Goal: Contribute content: Contribute content

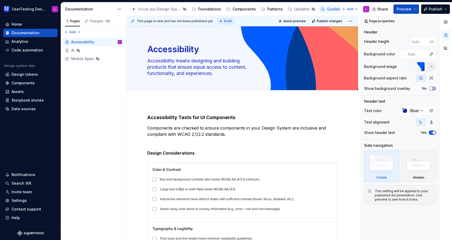
scroll to position [0, 155]
click at [203, 11] on div "Assets" at bounding box center [209, 9] width 12 height 5
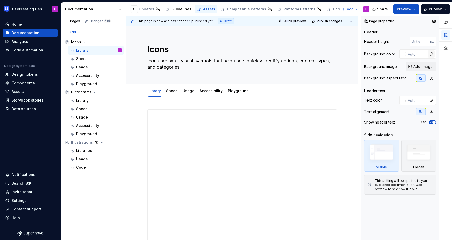
click at [432, 53] on button "button" at bounding box center [431, 53] width 7 height 7
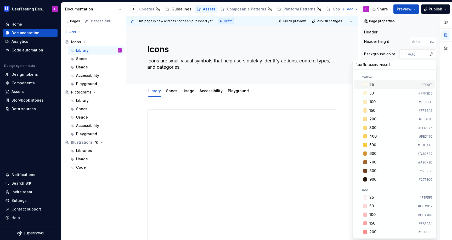
click at [423, 53] on div "Comments Open comments No comments yet Select ‘Comment’ from the block context …" at bounding box center [406, 128] width 91 height 225
click at [390, 43] on div "Header height px" at bounding box center [400, 41] width 72 height 9
click at [387, 42] on div "Header height" at bounding box center [376, 41] width 25 height 5
click at [316, 88] on div "Library Specs Usage Accessibility Playground" at bounding box center [242, 91] width 196 height 12
click at [432, 61] on div "Header height px Background color Background image Add image Background aspect …" at bounding box center [400, 61] width 72 height 48
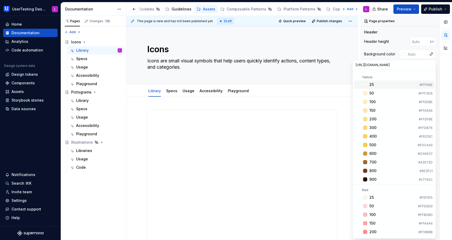
click at [432, 53] on button "button" at bounding box center [431, 53] width 7 height 7
click at [442, 92] on div at bounding box center [446, 128] width 13 height 225
type textarea "*"
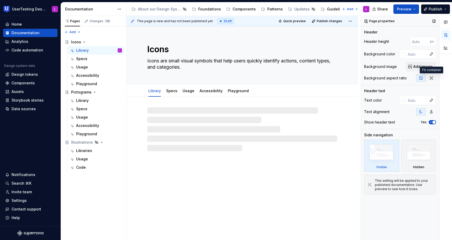
type textarea "*"
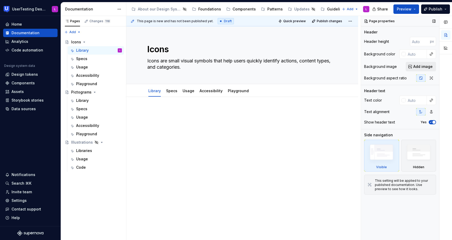
click at [421, 66] on span "Add image" at bounding box center [422, 66] width 19 height 5
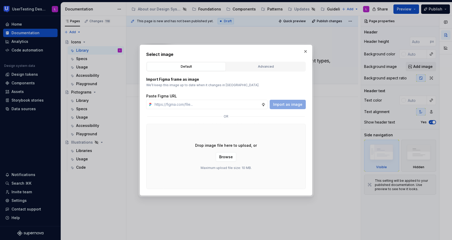
type input "[URL][DOMAIN_NAME]"
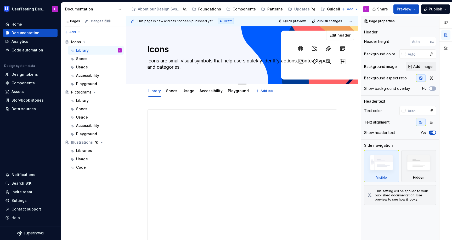
click at [225, 60] on textarea "Icons are small visual symbols that help users quickly identify actions, conten…" at bounding box center [241, 64] width 190 height 15
click at [227, 60] on textarea "Icons are small visual symbols that help users quickly identify actions, conten…" at bounding box center [241, 64] width 190 height 15
type textarea "*"
type textarea "Icons are small visual symbols that help users quickly identify actions, conten…"
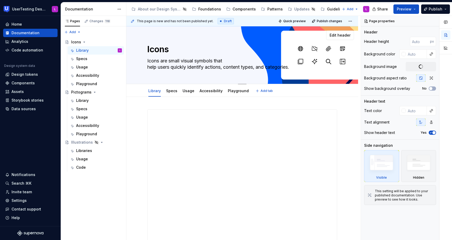
click at [226, 67] on textarea "Icons are small visual symbols that help users quickly identify actions, conten…" at bounding box center [241, 64] width 190 height 15
type textarea "*"
type textarea "Icons are small visual symbols that help users quickly identify actions, conten…"
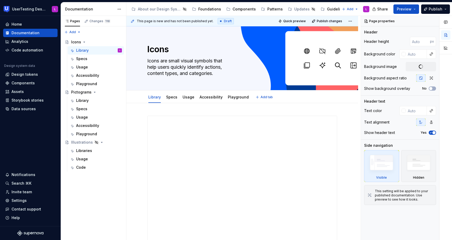
type textarea "*"
type textarea "Icons are small visual symbols that help users quickly identify actions, conten…"
click at [410, 229] on div "Page properties Header Header height px Background color Background image Add i…" at bounding box center [400, 128] width 78 height 225
click at [430, 114] on button "button" at bounding box center [431, 110] width 7 height 7
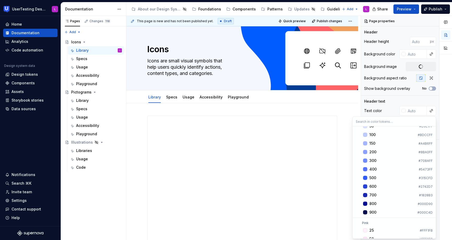
scroll to position [364, 0]
click at [368, 194] on span "700 #1828B3" at bounding box center [394, 194] width 81 height 8
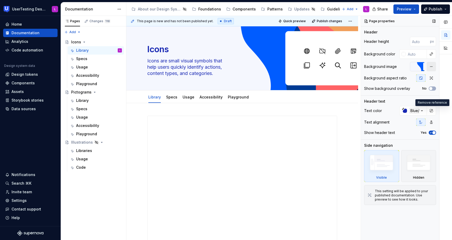
click at [431, 69] on button "button" at bounding box center [431, 66] width 9 height 9
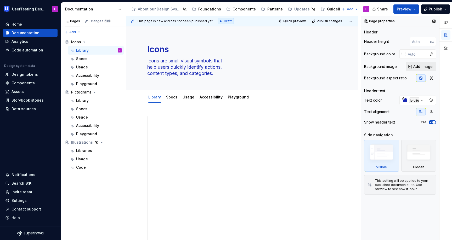
click at [420, 68] on span "Add image" at bounding box center [422, 66] width 19 height 5
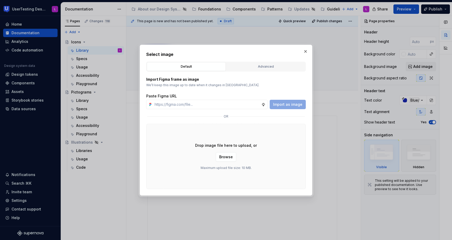
type textarea "*"
type input "[URL][DOMAIN_NAME]"
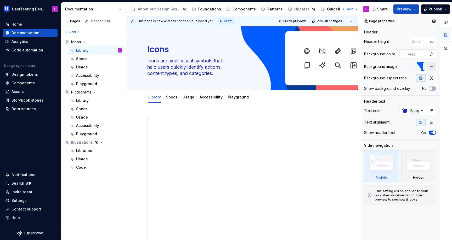
click at [433, 65] on button "button" at bounding box center [431, 66] width 9 height 9
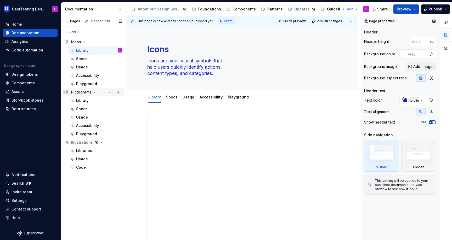
click at [94, 95] on div "Pictograms" at bounding box center [96, 92] width 51 height 7
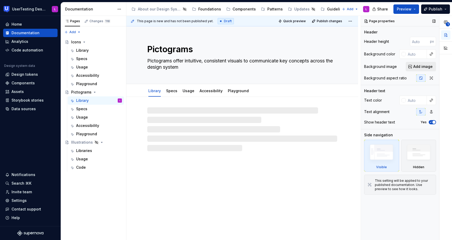
type textarea "*"
click at [426, 67] on span "Add image" at bounding box center [422, 66] width 19 height 5
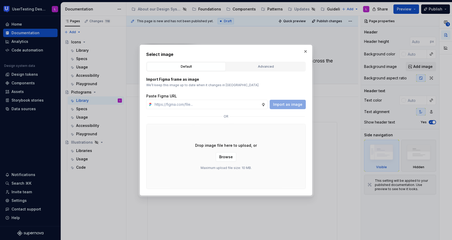
type input "https://www.figma.com/design/R2gzrdF6xDem6IseVTOfFx/Supernova-Doc-structure-tes…"
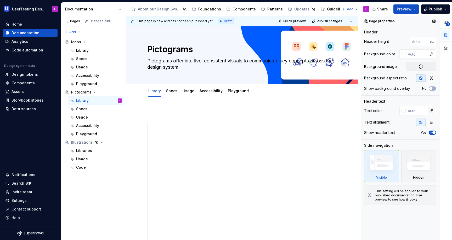
click at [428, 111] on button "button" at bounding box center [431, 110] width 7 height 7
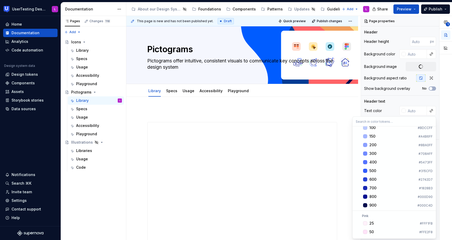
scroll to position [382, 0]
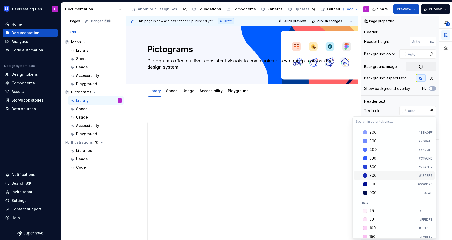
click at [365, 175] on div "Suggestions" at bounding box center [365, 176] width 4 height 4
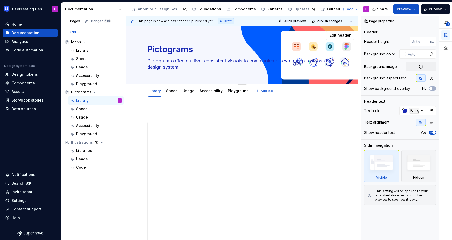
click at [231, 60] on textarea "Pictograms offer intuitive, consistent visuals to communicate key concepts acro…" at bounding box center [241, 64] width 190 height 15
click at [230, 61] on textarea "Pictograms offer intuitive, consistent visuals to communicate key concepts acro…" at bounding box center [241, 64] width 190 height 15
type textarea "*"
type textarea "Pictograms offer intuitive, consistent visuals to communicate key concepts acro…"
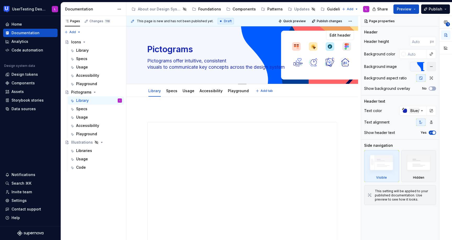
click at [232, 68] on textarea "Pictograms offer intuitive, consistent visuals to communicate key concepts acro…" at bounding box center [241, 64] width 190 height 15
type textarea "*"
type textarea "Pictograms offer intuitive, consistent visuals to communicate key concepts acro…"
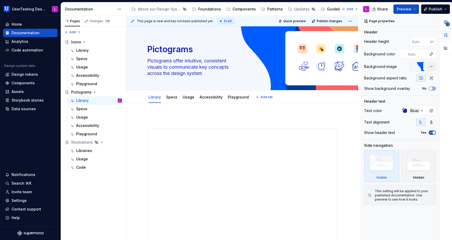
type textarea "*"
type textarea "Pictograms offer intuitive, consistent visuals to communicate key concepts acro…"
click at [78, 43] on div "Icons" at bounding box center [76, 42] width 10 height 5
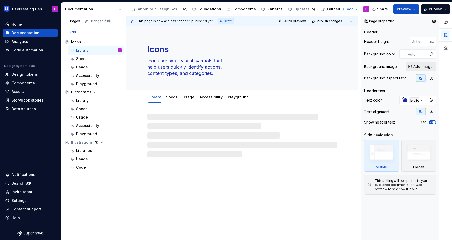
type textarea "*"
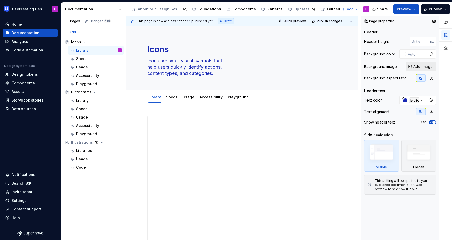
click at [432, 67] on span "Add image" at bounding box center [422, 66] width 19 height 5
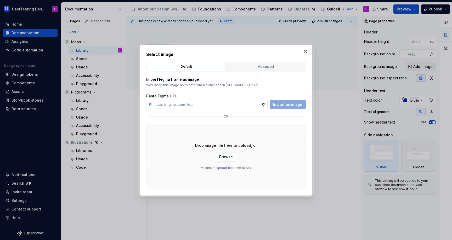
type input "[URL][DOMAIN_NAME]"
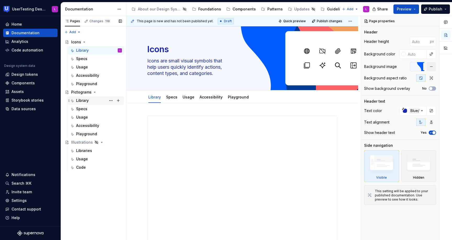
click at [81, 102] on div "Library" at bounding box center [82, 100] width 13 height 5
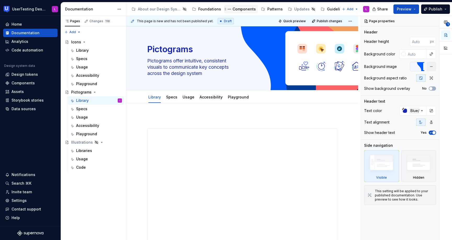
click at [244, 7] on div "Components" at bounding box center [244, 9] width 23 height 5
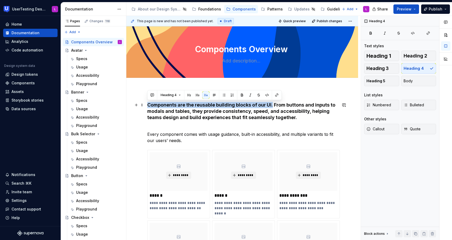
drag, startPoint x: 272, startPoint y: 105, endPoint x: 148, endPoint y: 105, distance: 124.8
click at [148, 105] on h4 "Components are the reusable building blocks of our UI. From buttons and inputs …" at bounding box center [242, 114] width 190 height 25
copy h4 "Components are the reusable building blocks of our UI."
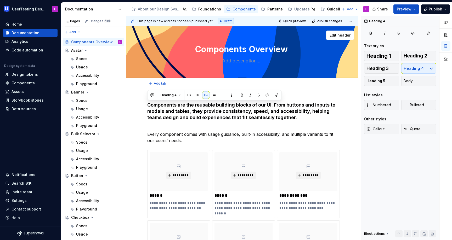
click at [244, 59] on textarea at bounding box center [241, 61] width 190 height 8
paste textarea "Components are the reusable building blocks of our UI."
type textarea "*"
type textarea "Components are the reusable building blocks of our UI."
click at [248, 60] on textarea "Components are the reusable building blocks of our UI." at bounding box center [241, 61] width 190 height 8
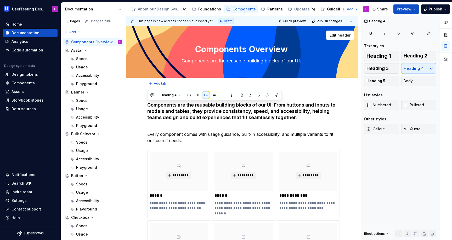
type textarea "*"
type textarea "Components are the reusable building blocks of our UI."
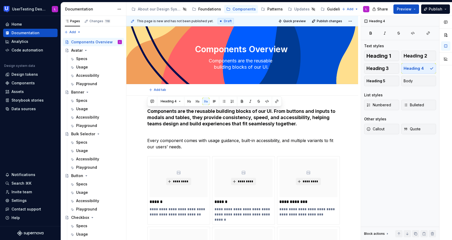
type textarea "*"
type textarea "Components are the reusable building blocks of our UI."
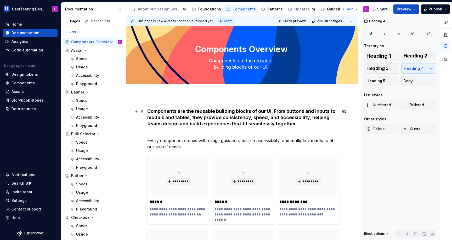
click at [273, 112] on h4 "Components are the reusable building blocks of our UI. From buttons and inputs …" at bounding box center [242, 120] width 190 height 25
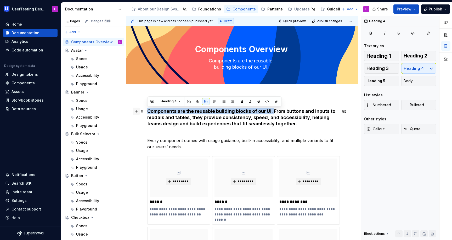
drag, startPoint x: 274, startPoint y: 111, endPoint x: 136, endPoint y: 109, distance: 138.2
click at [290, 123] on h4 "Components are the reusable building blocks of our UI. From buttons and inputs …" at bounding box center [242, 120] width 190 height 25
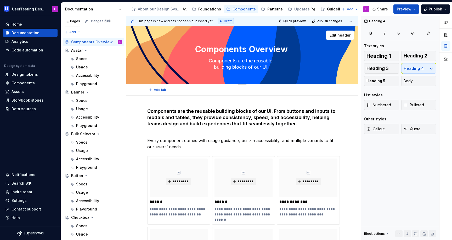
click at [270, 61] on textarea "Components are the reusable building blocks of our UI." at bounding box center [241, 64] width 190 height 15
click at [370, 68] on span "Heading 3" at bounding box center [378, 68] width 22 height 5
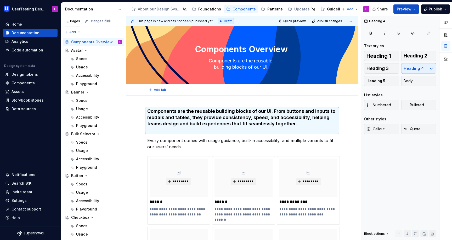
click at [297, 92] on div "Add tab" at bounding box center [242, 89] width 190 height 7
click at [296, 55] on textarea "Components Overview" at bounding box center [241, 49] width 190 height 13
click at [338, 36] on span "Edit header" at bounding box center [340, 35] width 21 height 5
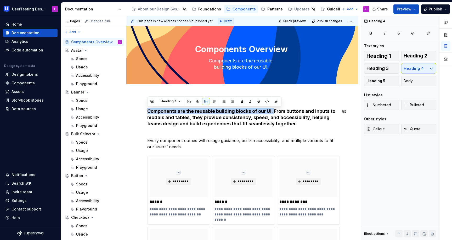
drag, startPoint x: 274, startPoint y: 111, endPoint x: 177, endPoint y: 103, distance: 97.4
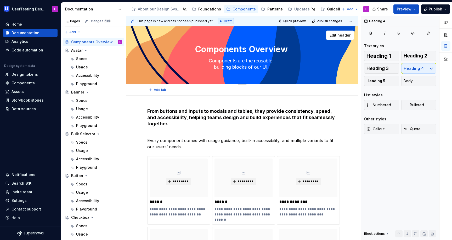
click at [275, 49] on textarea "Components Overview" at bounding box center [241, 49] width 190 height 13
click at [345, 35] on span "Edit header" at bounding box center [340, 35] width 21 height 5
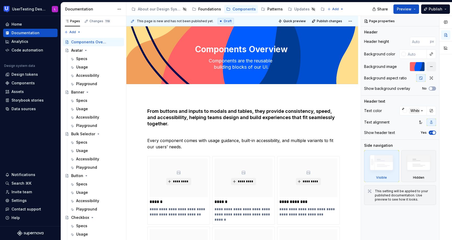
type textarea "*"
